Goal: Task Accomplishment & Management: Manage account settings

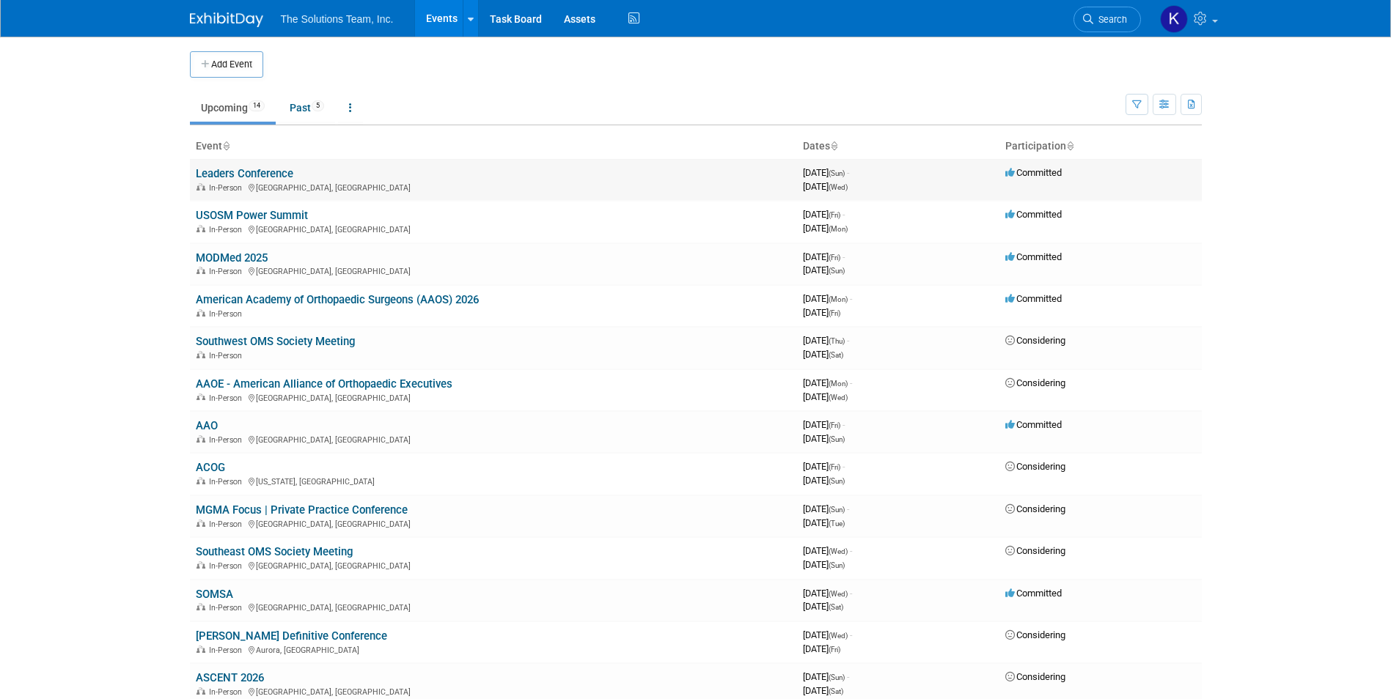
click at [251, 169] on link "Leaders Conference" at bounding box center [244, 173] width 97 height 13
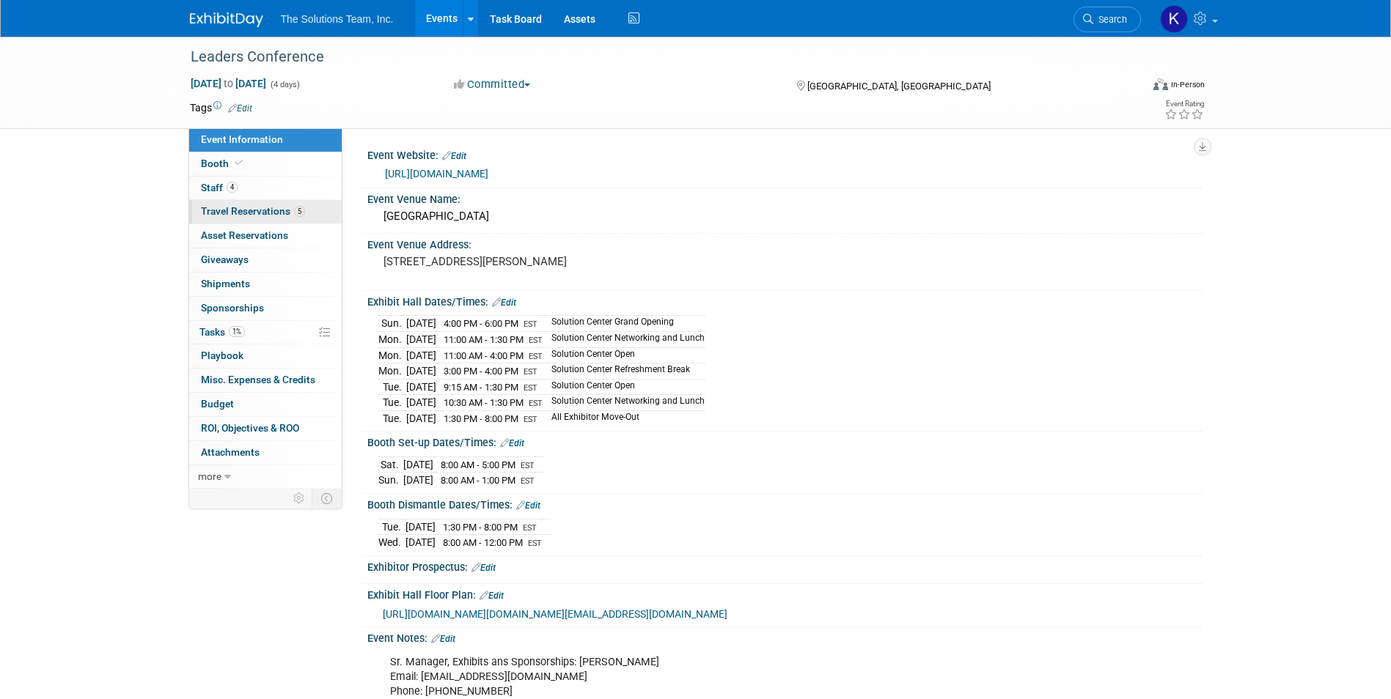
click at [268, 210] on span "Travel Reservations 5" at bounding box center [253, 211] width 104 height 12
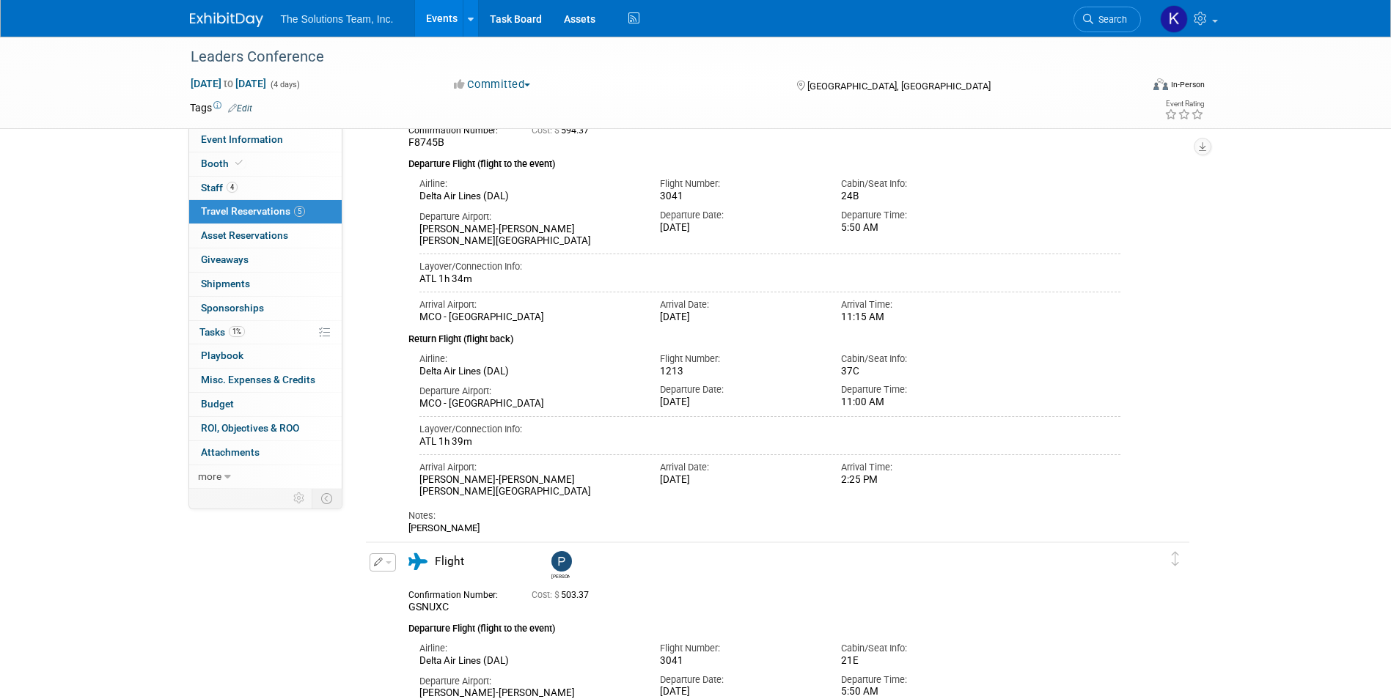
scroll to position [73, 0]
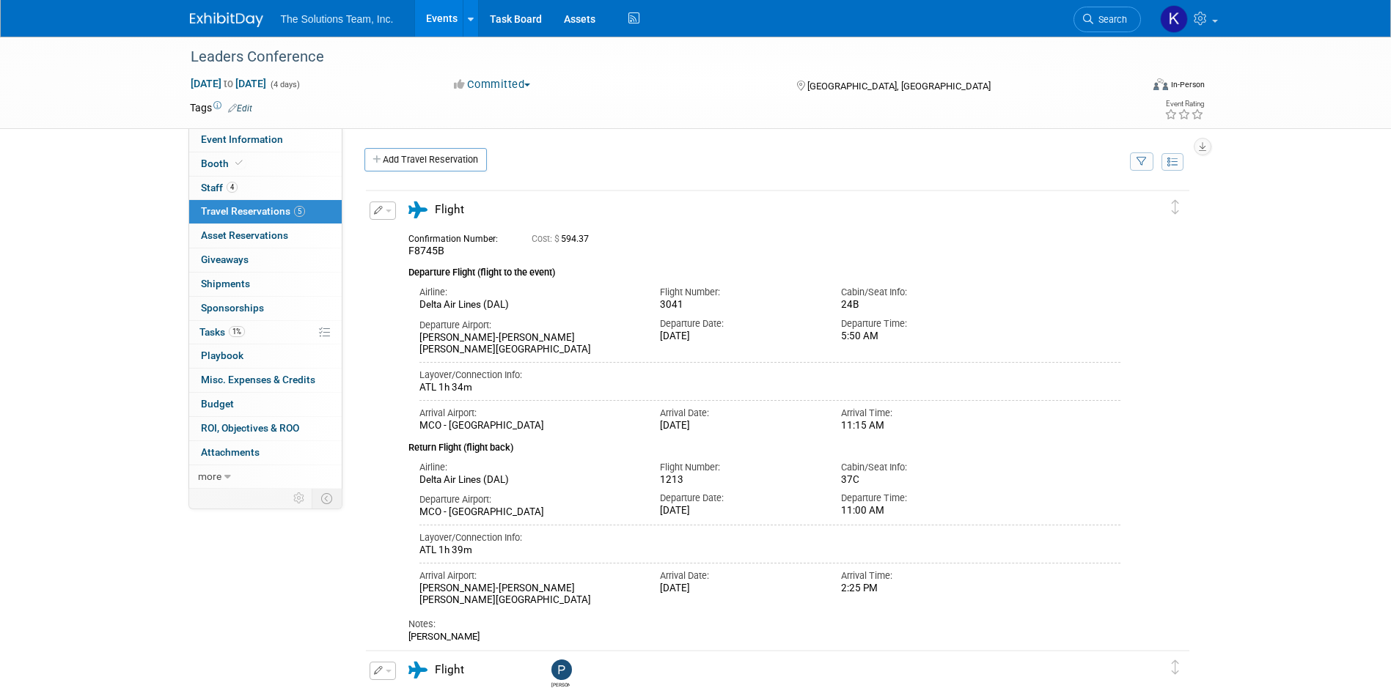
click at [232, 16] on img at bounding box center [226, 19] width 73 height 15
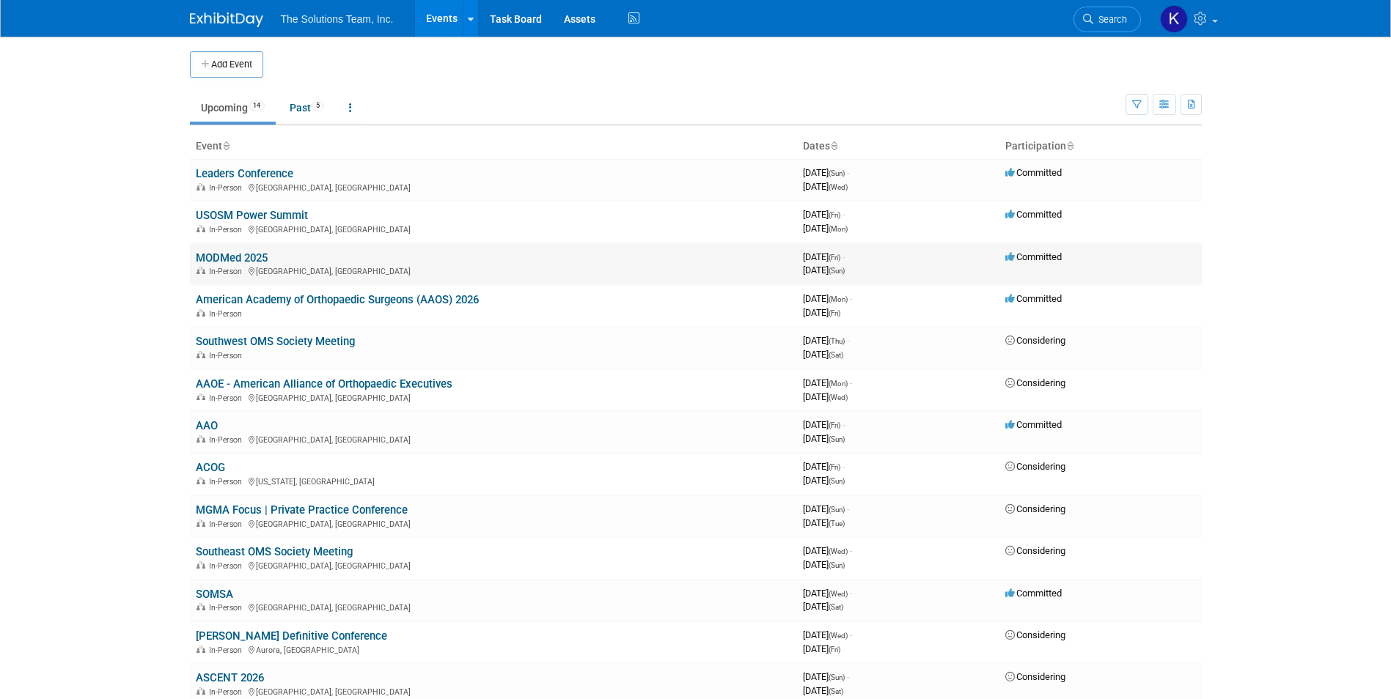
click at [226, 256] on link "MODMed 2025" at bounding box center [232, 257] width 72 height 13
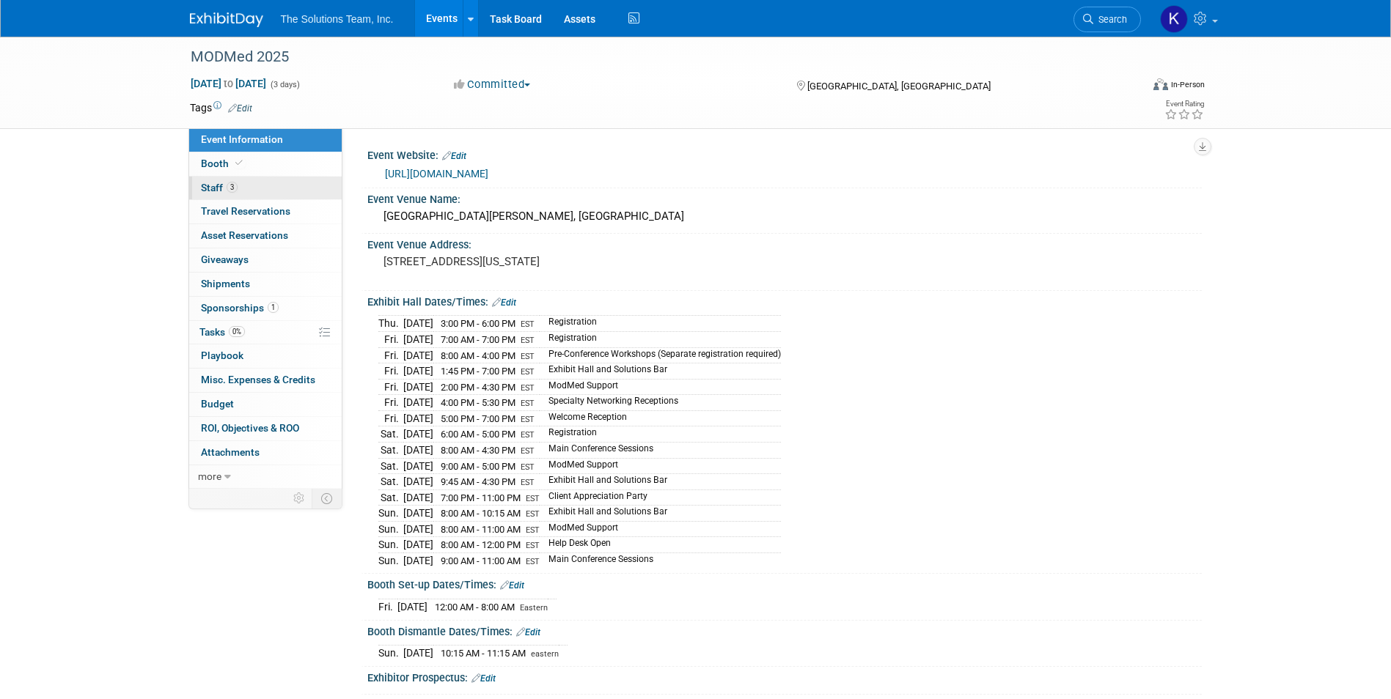
click at [256, 193] on link "3 Staff 3" at bounding box center [265, 188] width 152 height 23
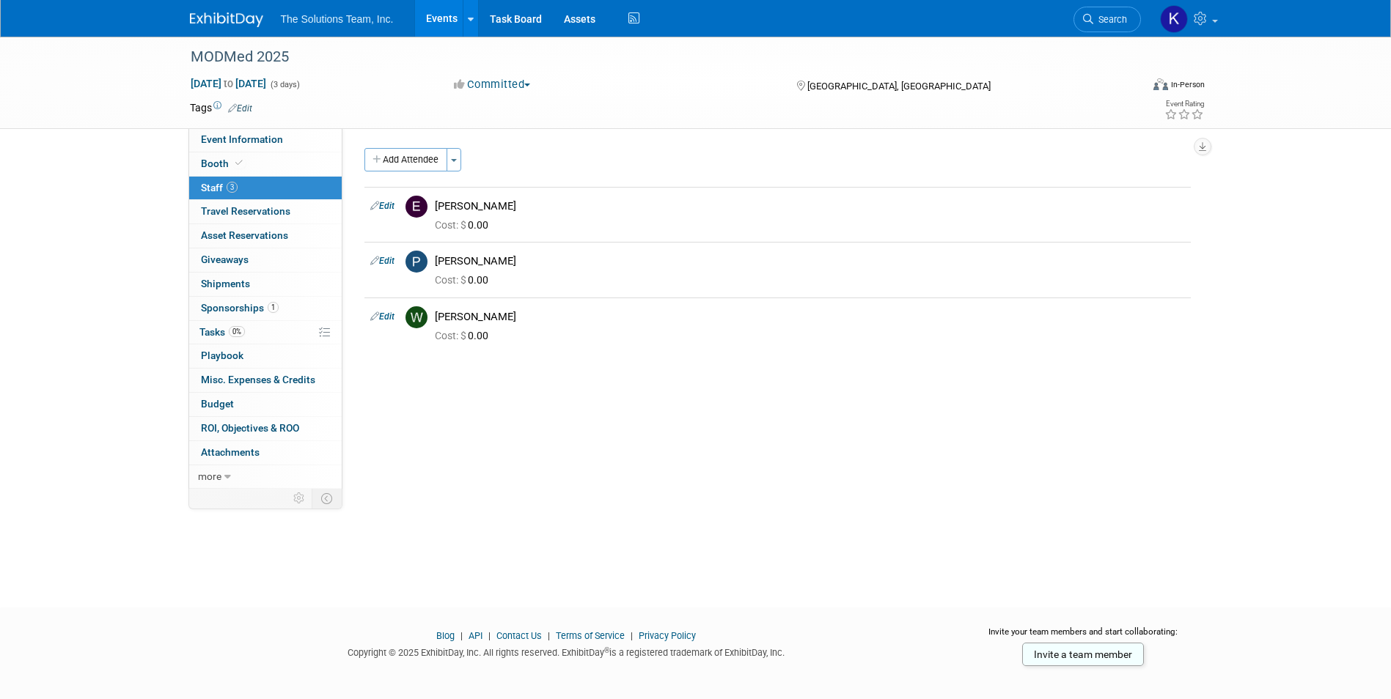
click at [419, 166] on button "Add Attendee" at bounding box center [405, 159] width 83 height 23
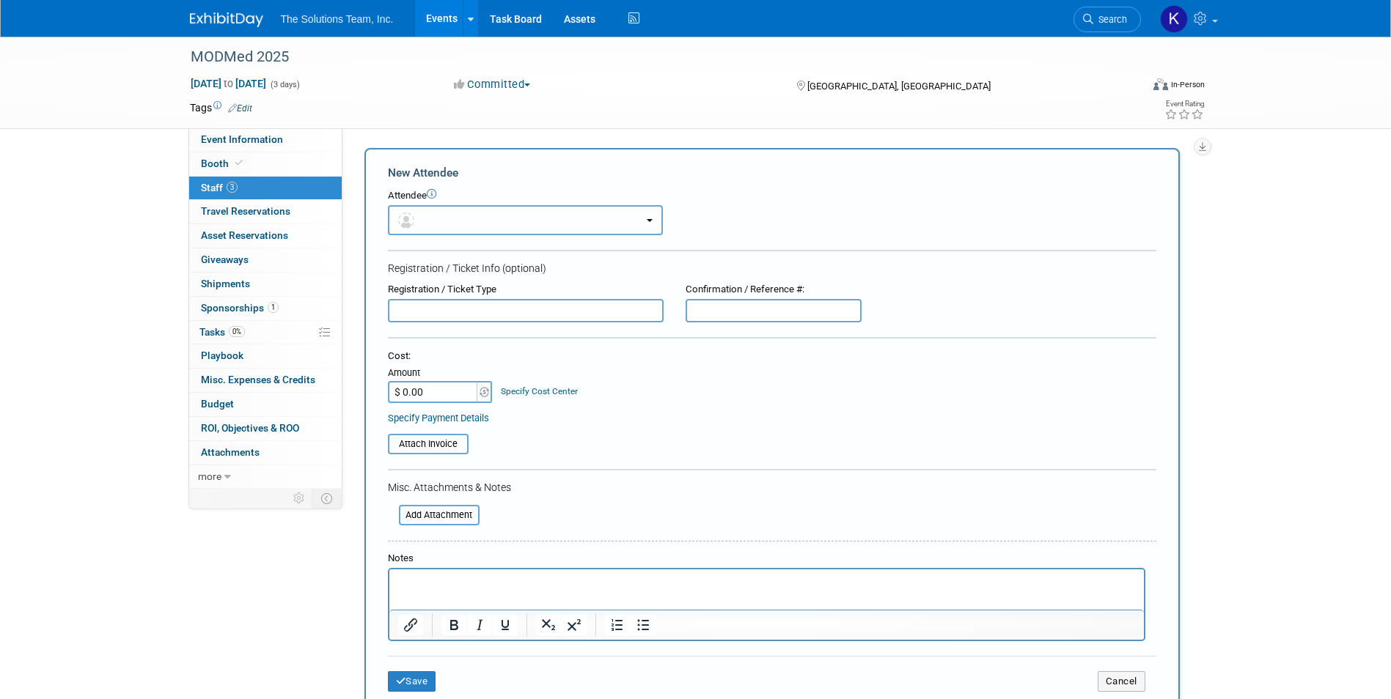
click at [496, 223] on button "button" at bounding box center [525, 220] width 275 height 30
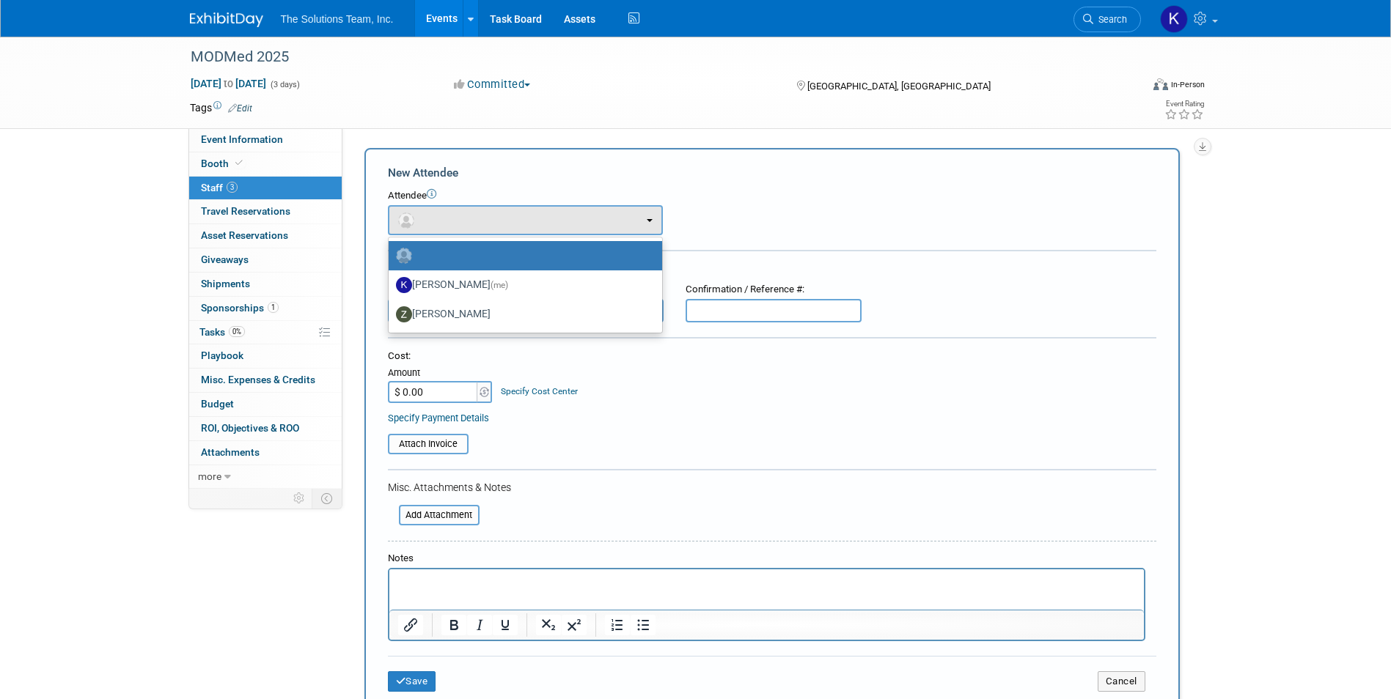
click at [446, 590] on html at bounding box center [766, 580] width 754 height 21
click at [422, 677] on button "Save" at bounding box center [412, 681] width 48 height 21
